Goal: Book appointment/travel/reservation

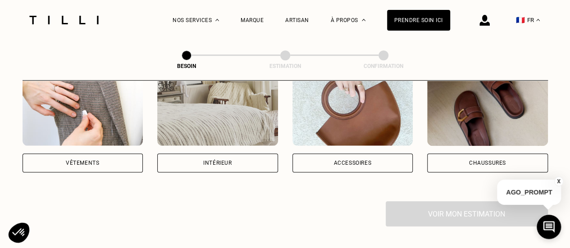
scroll to position [204, 0]
click at [70, 160] on div "Vêtements" at bounding box center [82, 162] width 33 height 5
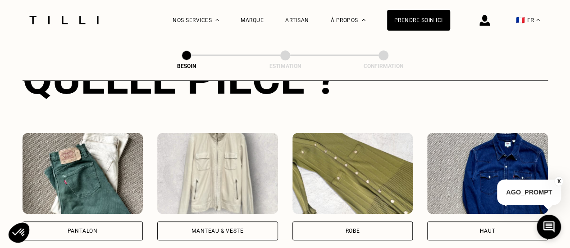
scroll to position [379, 0]
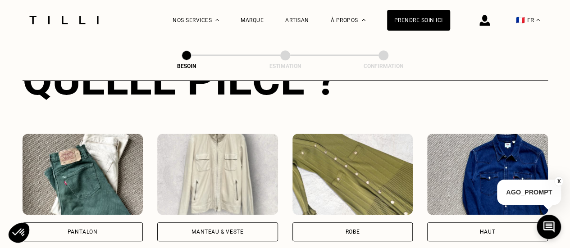
click at [77, 229] on div "Pantalon" at bounding box center [83, 231] width 30 height 5
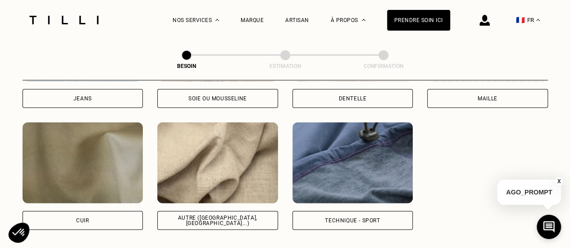
scroll to position [1061, 0]
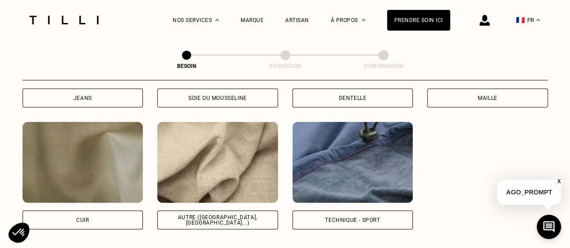
click at [188, 96] on div "Soie ou mousseline" at bounding box center [217, 98] width 59 height 5
select select "FR"
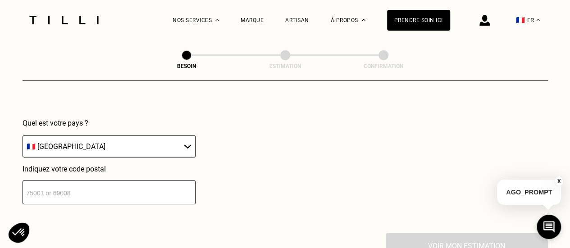
scroll to position [1322, 0]
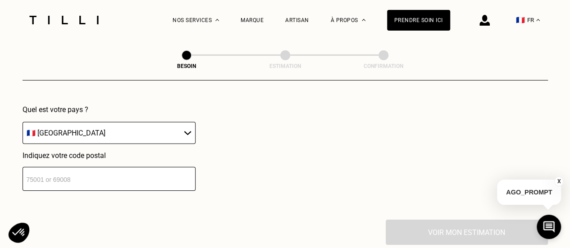
click at [71, 178] on input "number" at bounding box center [109, 179] width 173 height 24
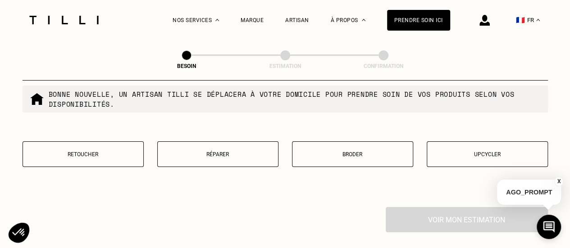
scroll to position [1569, 0]
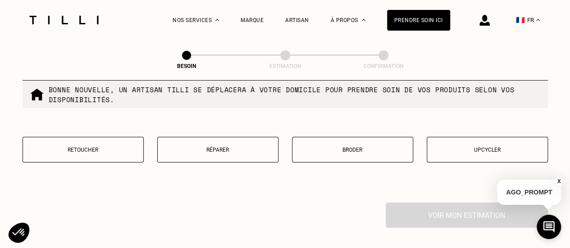
type input "75010"
click at [82, 147] on p "Retoucher" at bounding box center [82, 150] width 111 height 6
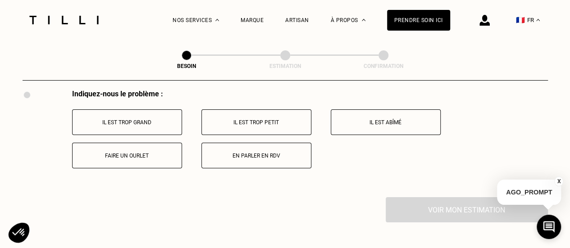
scroll to position [1668, 0]
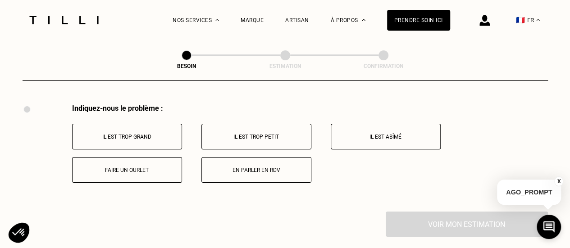
click at [133, 124] on button "Il est trop grand" at bounding box center [127, 137] width 110 height 26
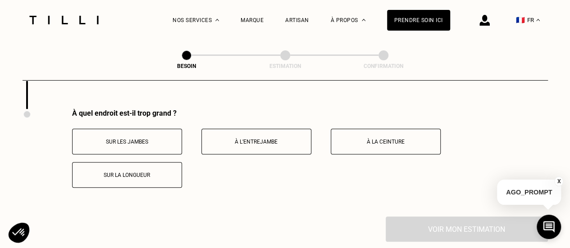
scroll to position [1773, 0]
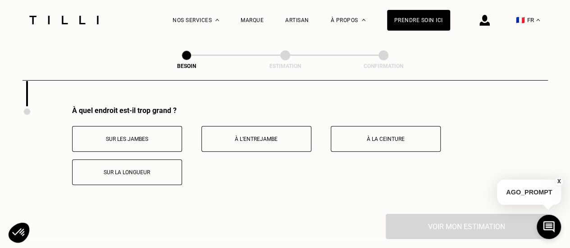
click at [376, 127] on button "À la ceinture" at bounding box center [386, 139] width 110 height 26
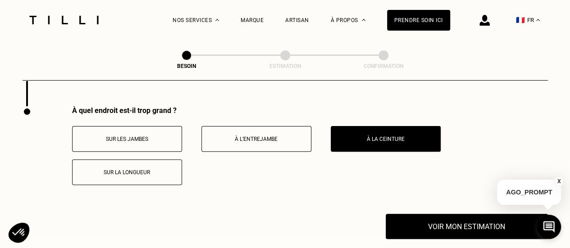
scroll to position [1824, 0]
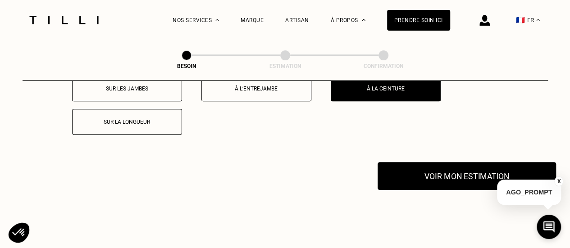
click at [426, 170] on button "Voir mon estimation" at bounding box center [467, 176] width 178 height 28
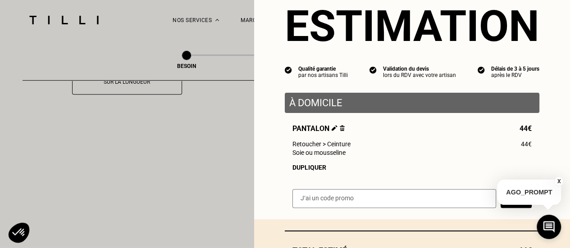
scroll to position [0, 0]
